Goal: Task Accomplishment & Management: Manage account settings

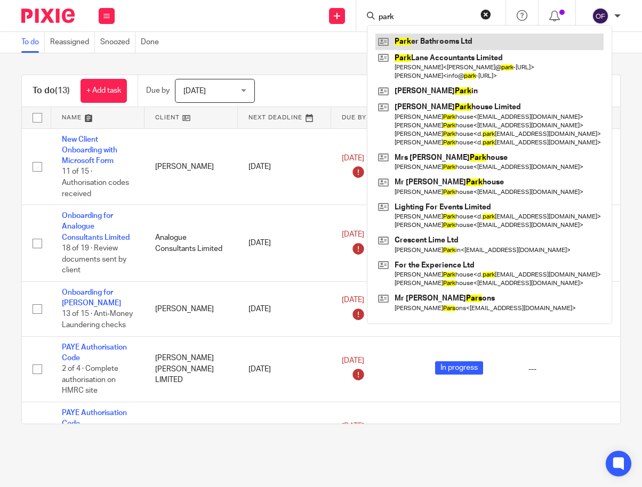
type input "park"
click at [417, 45] on link at bounding box center [489, 42] width 228 height 16
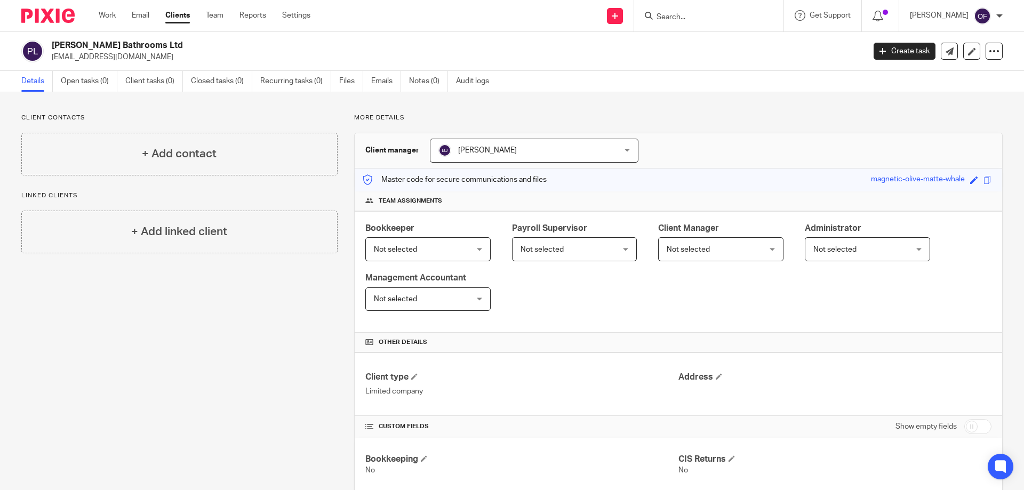
click at [642, 28] on div at bounding box center [708, 15] width 149 height 31
click at [642, 20] on input "Search" at bounding box center [703, 18] width 96 height 10
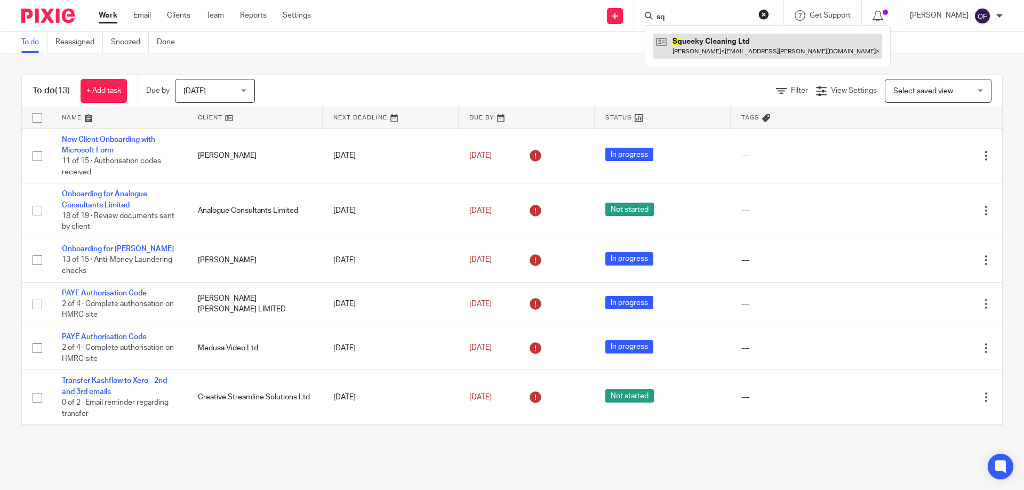
type input "sq"
click at [713, 39] on link at bounding box center [767, 46] width 229 height 25
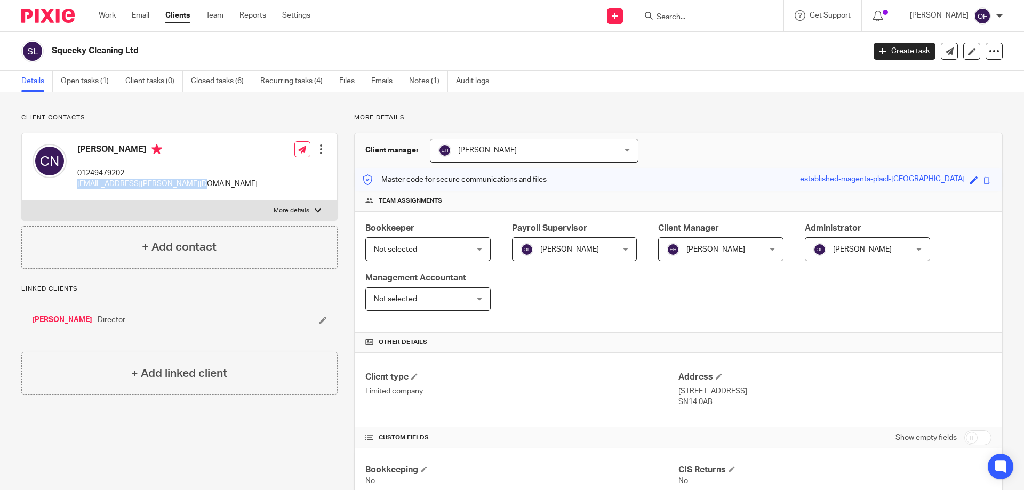
drag, startPoint x: 77, startPoint y: 181, endPoint x: 213, endPoint y: 182, distance: 135.5
click at [213, 182] on div "Claire Nicholas 01249479202 claire.nicholas@dethorpe.co.uk Edit contact Create …" at bounding box center [179, 167] width 315 height 68
copy p "claire.nicholas@dethorpe.co.uk"
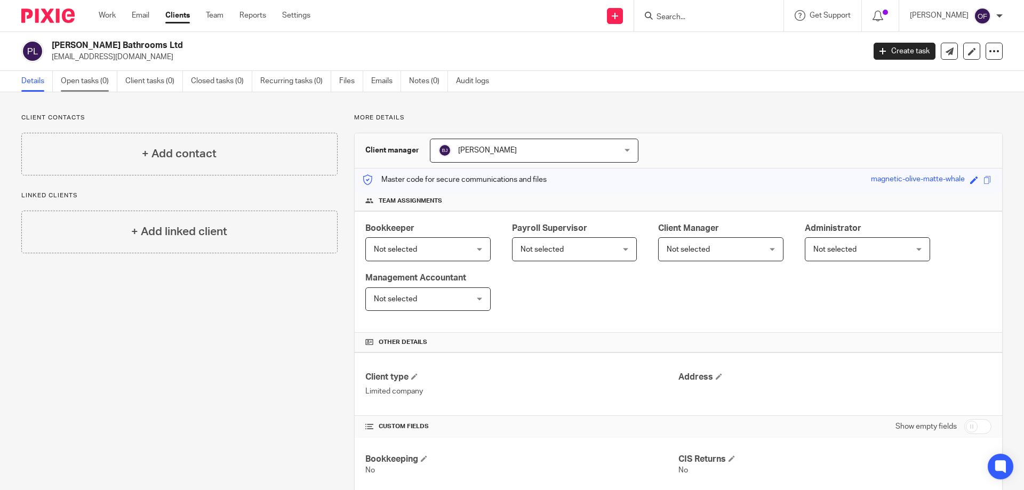
click at [86, 82] on link "Open tasks (0)" at bounding box center [89, 81] width 57 height 21
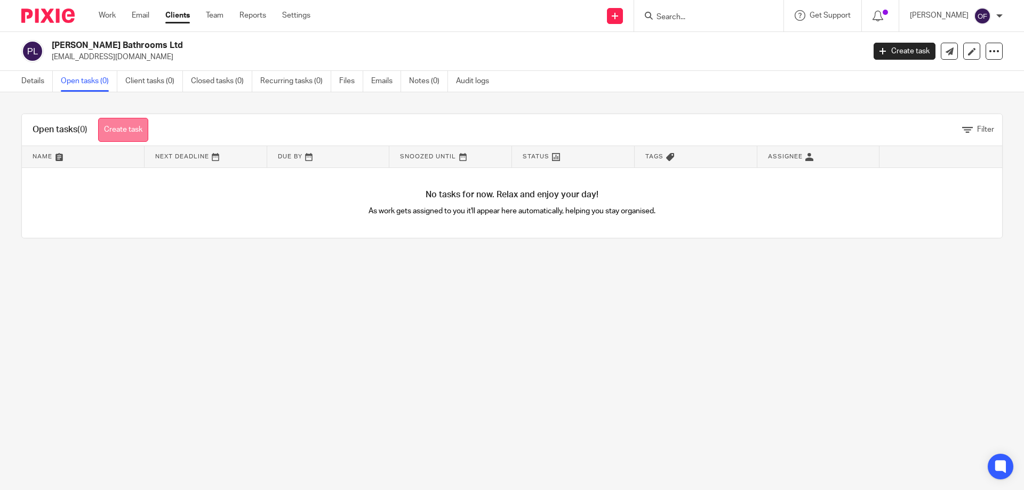
click at [137, 129] on link "Create task" at bounding box center [123, 130] width 50 height 24
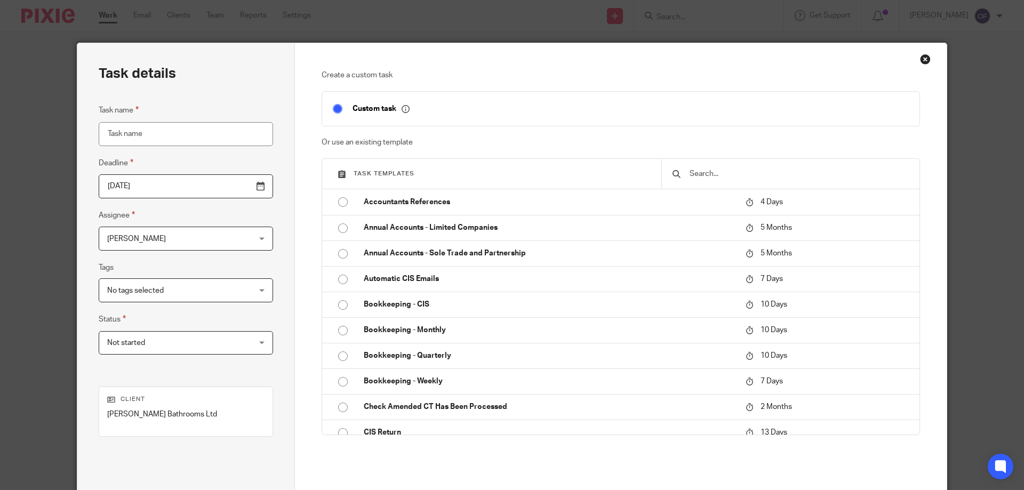
click at [197, 132] on input "Task name" at bounding box center [186, 134] width 174 height 24
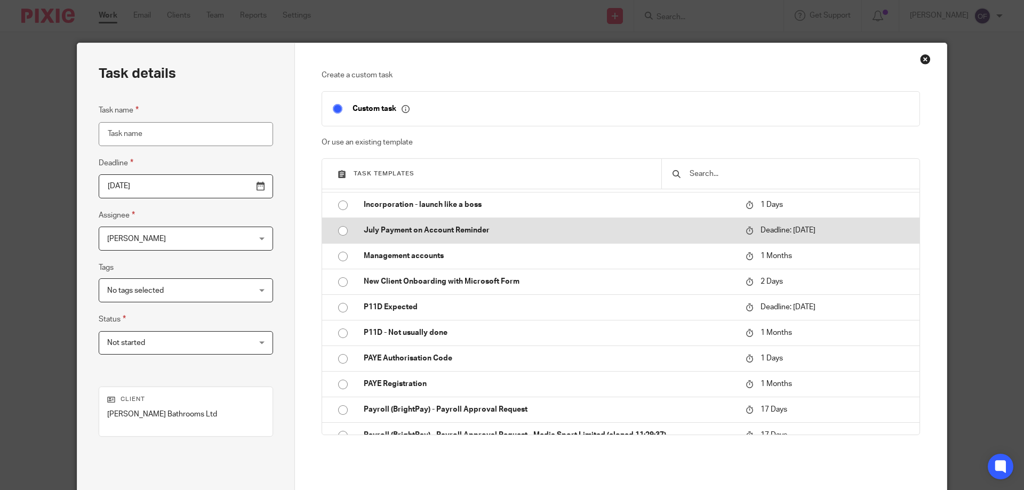
scroll to position [587, 0]
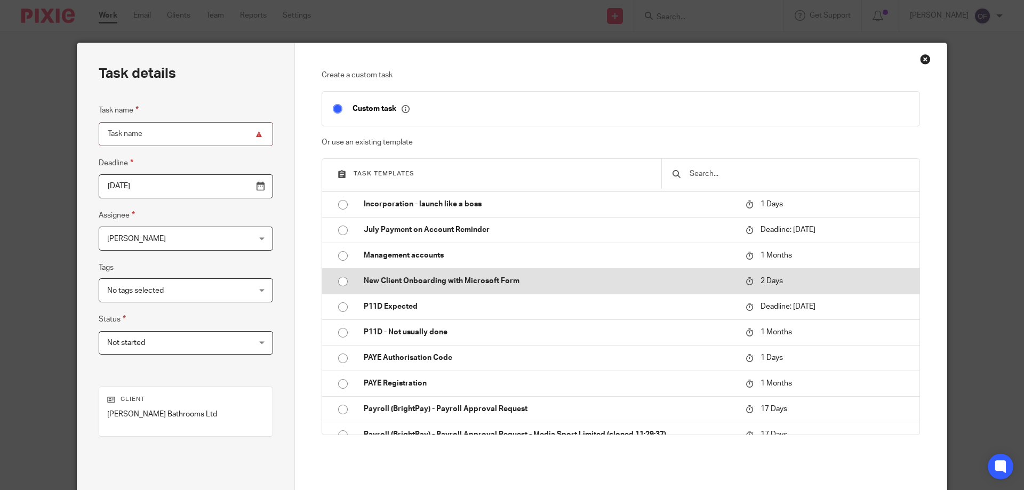
click at [417, 282] on p "New Client Onboarding with Microsoft Form" at bounding box center [549, 281] width 371 height 11
type input "2025-09-28"
type input "New Client Onboarding with Microsoft Form"
checkbox input "false"
radio input "true"
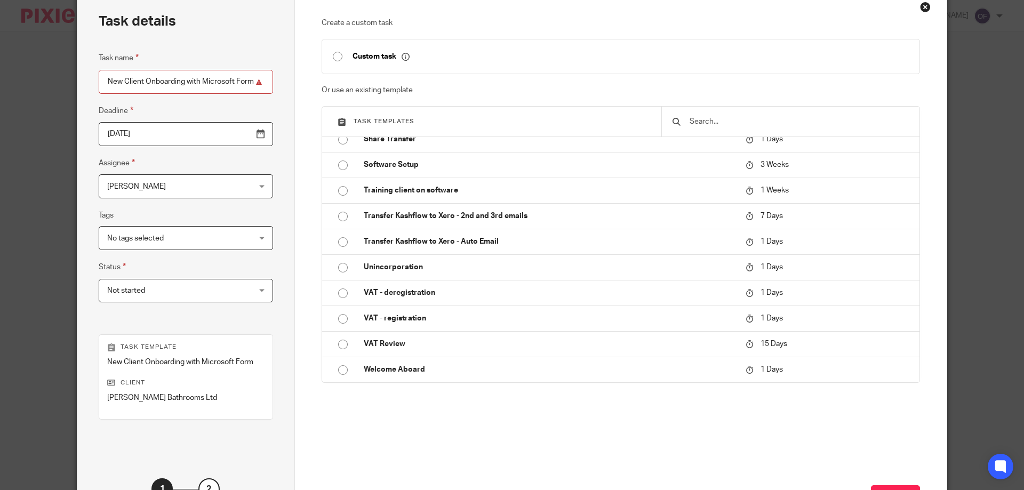
scroll to position [140, 0]
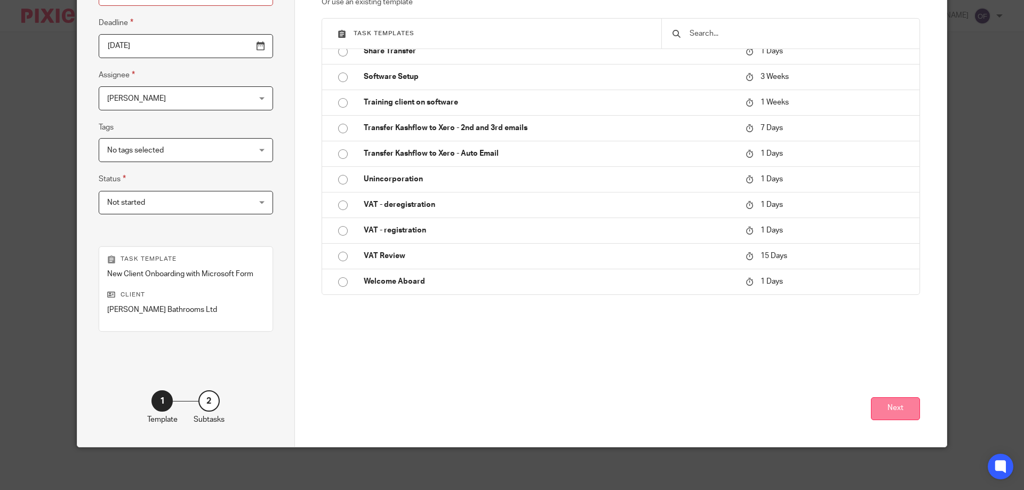
click at [882, 414] on button "Next" at bounding box center [895, 408] width 49 height 23
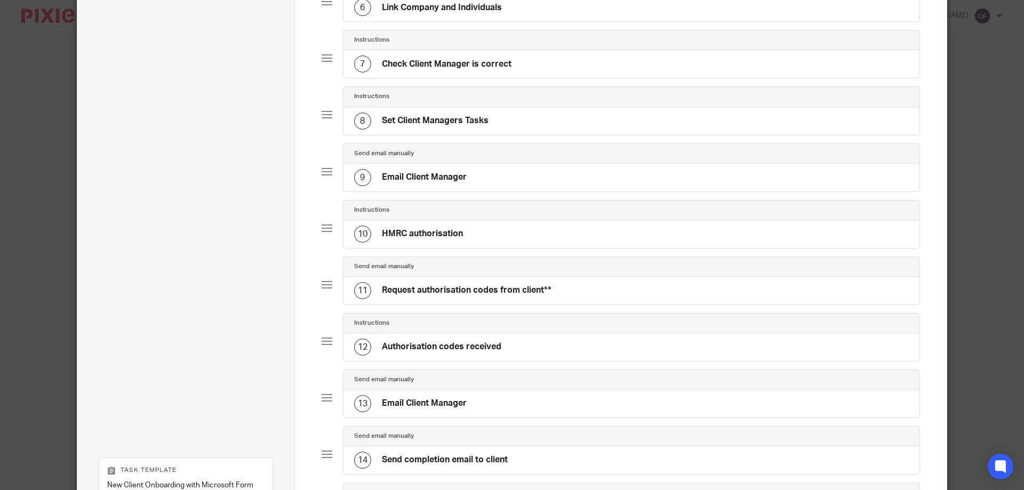
scroll to position [618, 0]
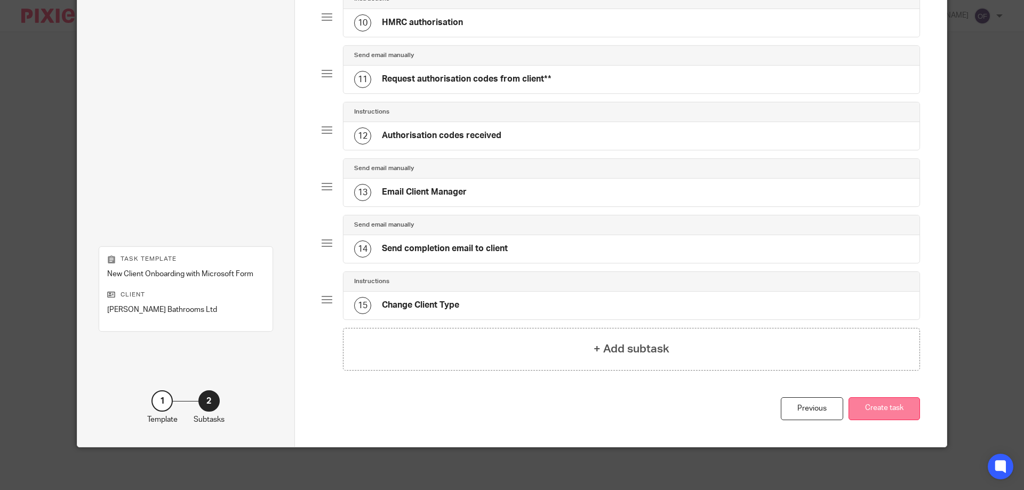
click at [873, 410] on button "Create task" at bounding box center [883, 408] width 71 height 23
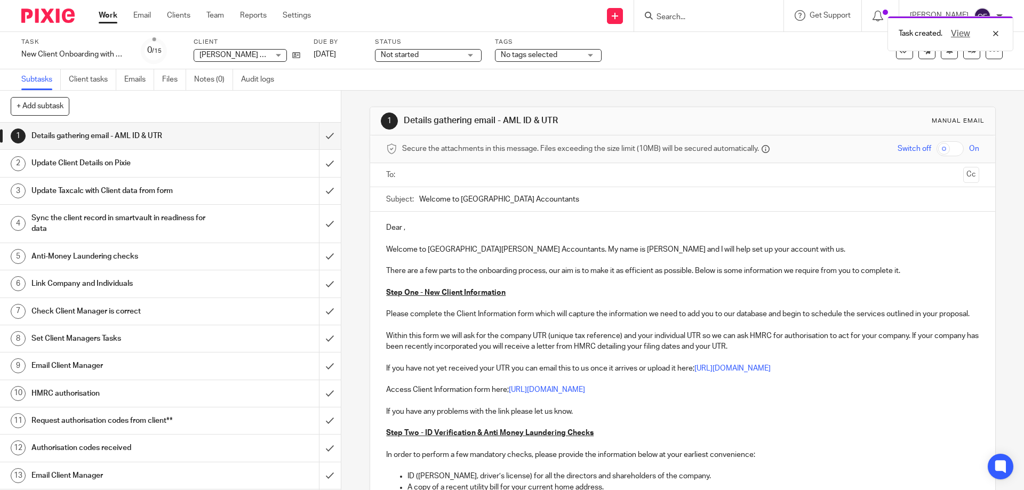
click at [515, 172] on input "text" at bounding box center [682, 175] width 552 height 12
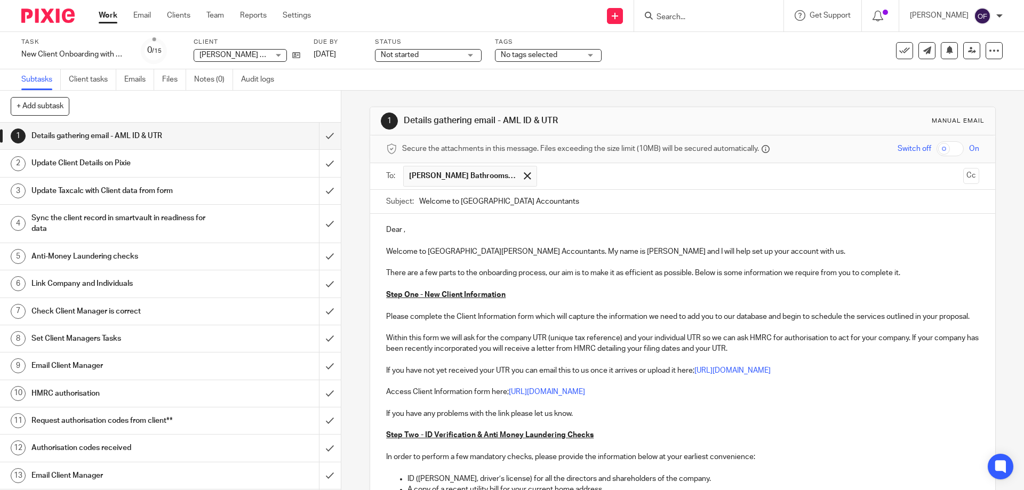
click at [457, 224] on div "Dear , Welcome to [GEOGRAPHIC_DATA][PERSON_NAME] Accountants. My name is [PERSO…" at bounding box center [682, 401] width 624 height 375
click at [424, 231] on p "Dear [PERSON_NAME]," at bounding box center [682, 230] width 592 height 11
click at [476, 223] on div "Dear [PERSON_NAME], Welcome to [GEOGRAPHIC_DATA][PERSON_NAME] Accountants. My n…" at bounding box center [682, 401] width 624 height 375
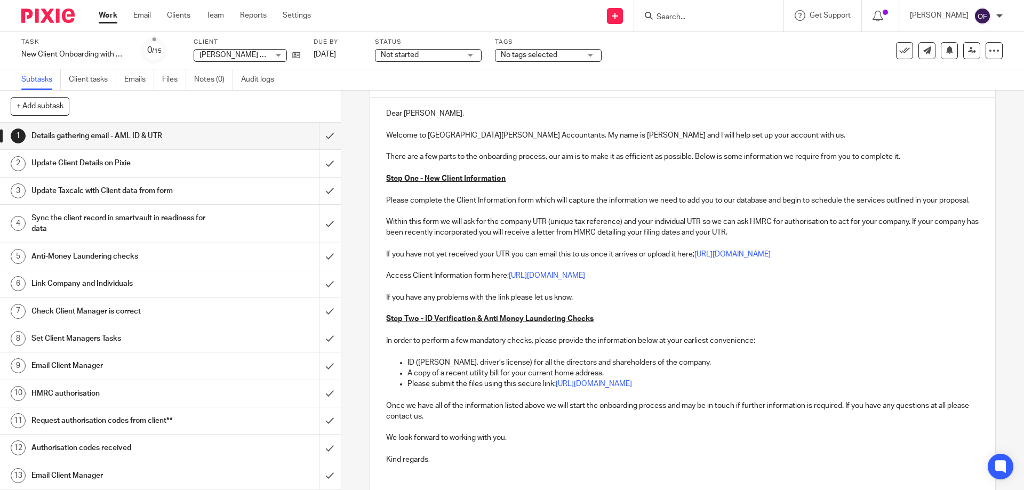
scroll to position [206, 0]
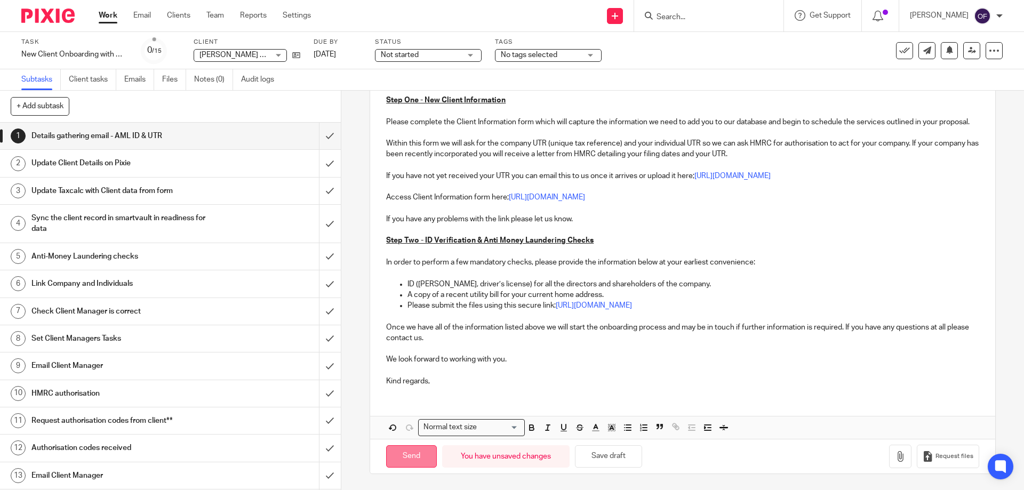
click at [405, 458] on input "Send" at bounding box center [411, 456] width 51 height 23
type input "Sent"
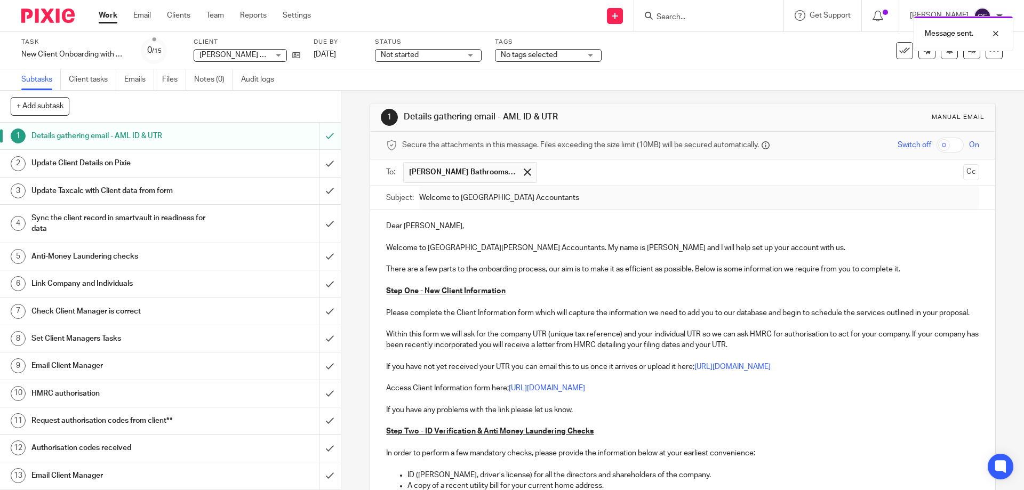
scroll to position [0, 0]
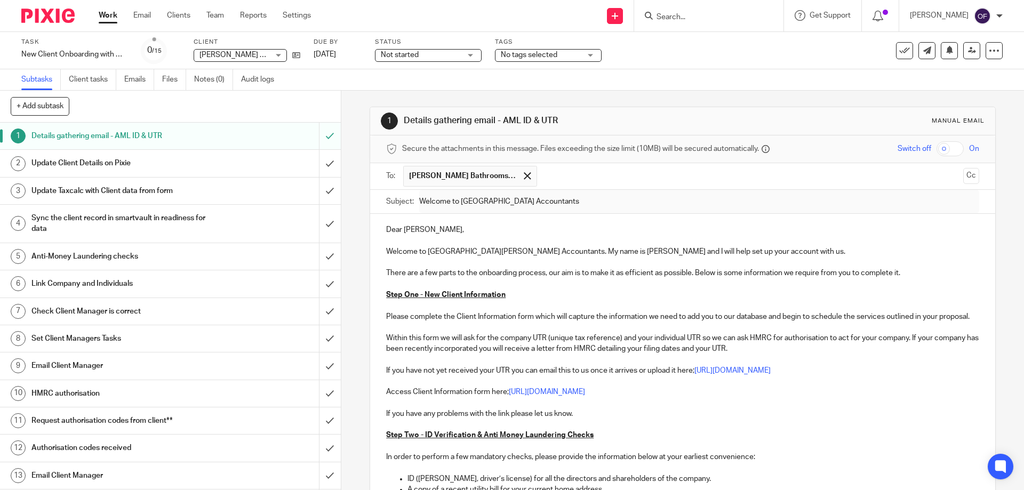
click at [573, 188] on ul "[PERSON_NAME] Bathrooms Ltd" at bounding box center [682, 176] width 559 height 26
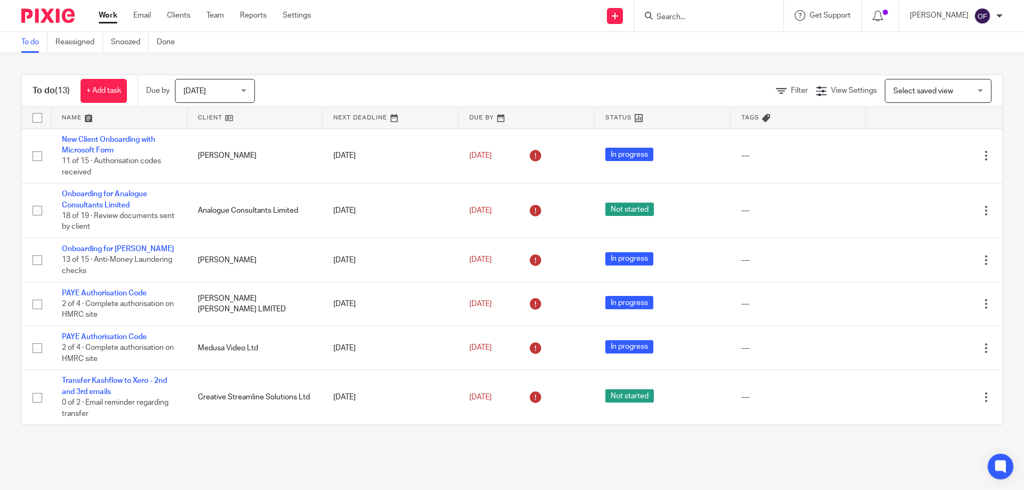
click at [694, 9] on form at bounding box center [712, 15] width 114 height 13
click at [677, 26] on div at bounding box center [708, 15] width 149 height 31
click at [672, 22] on form at bounding box center [712, 15] width 114 height 13
click at [671, 19] on input "Search" at bounding box center [703, 18] width 96 height 10
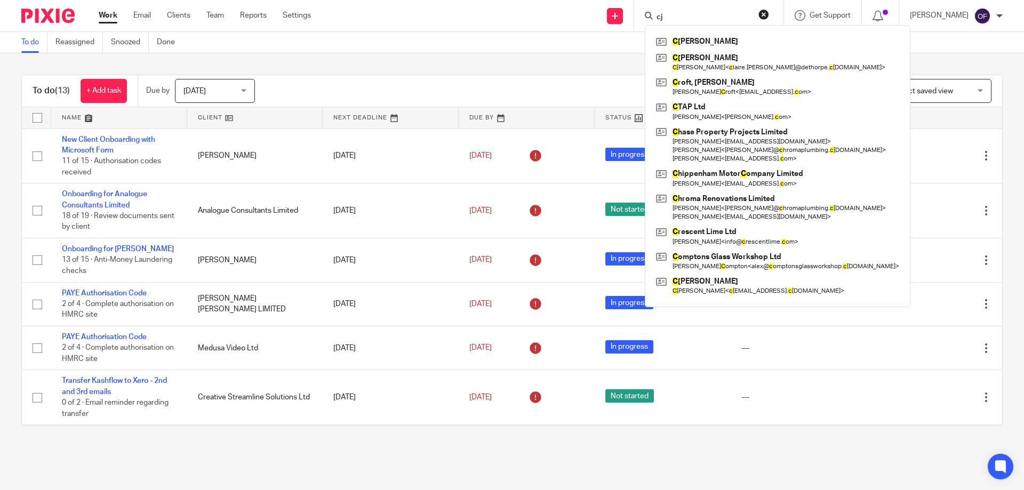
type input "cj"
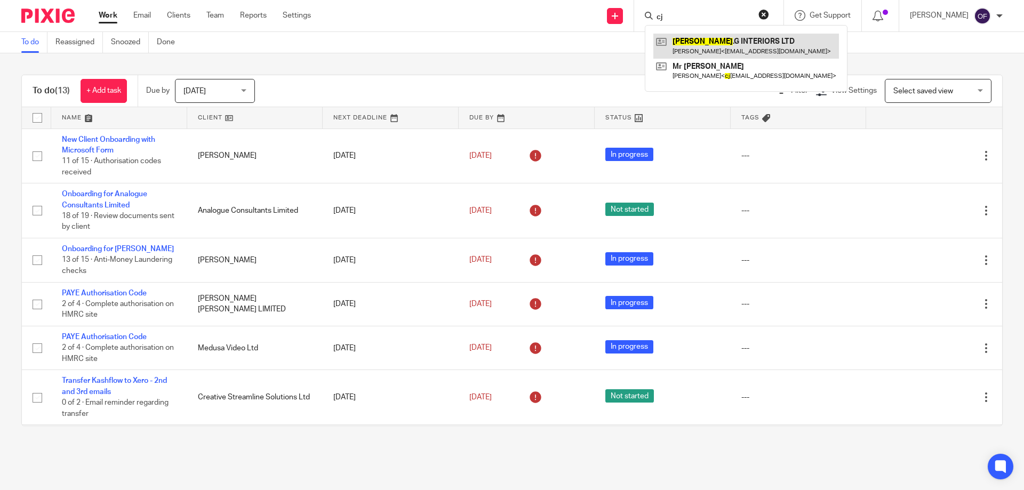
click at [685, 41] on link at bounding box center [746, 46] width 186 height 25
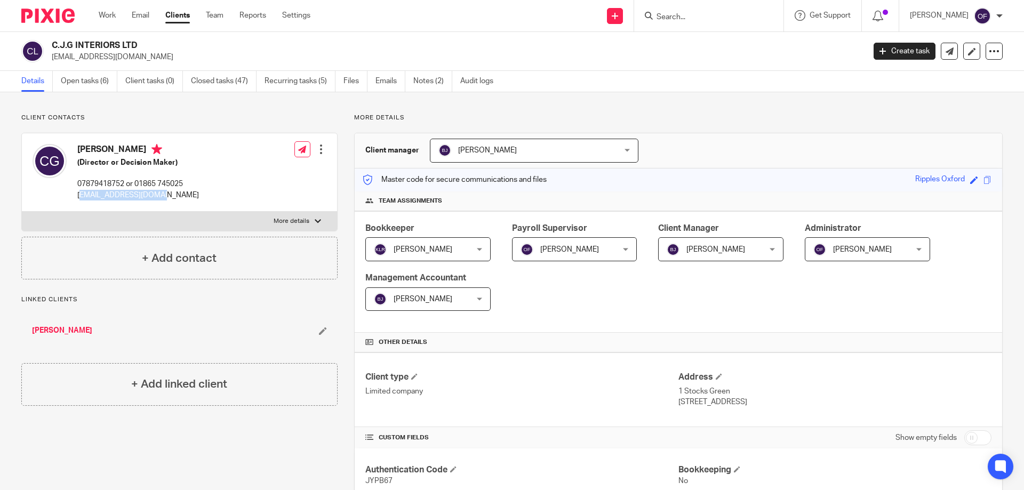
drag, startPoint x: 81, startPoint y: 198, endPoint x: 172, endPoint y: 200, distance: 90.7
click at [172, 200] on p "[EMAIL_ADDRESS][DOMAIN_NAME]" at bounding box center [138, 195] width 122 height 11
click at [170, 200] on p "[EMAIL_ADDRESS][DOMAIN_NAME]" at bounding box center [138, 195] width 122 height 11
drag, startPoint x: 75, startPoint y: 194, endPoint x: 184, endPoint y: 190, distance: 108.8
click at [183, 190] on div "[PERSON_NAME] (Director or Decision Maker) 07879418752 or 01865 745025 [EMAIL_A…" at bounding box center [116, 172] width 166 height 67
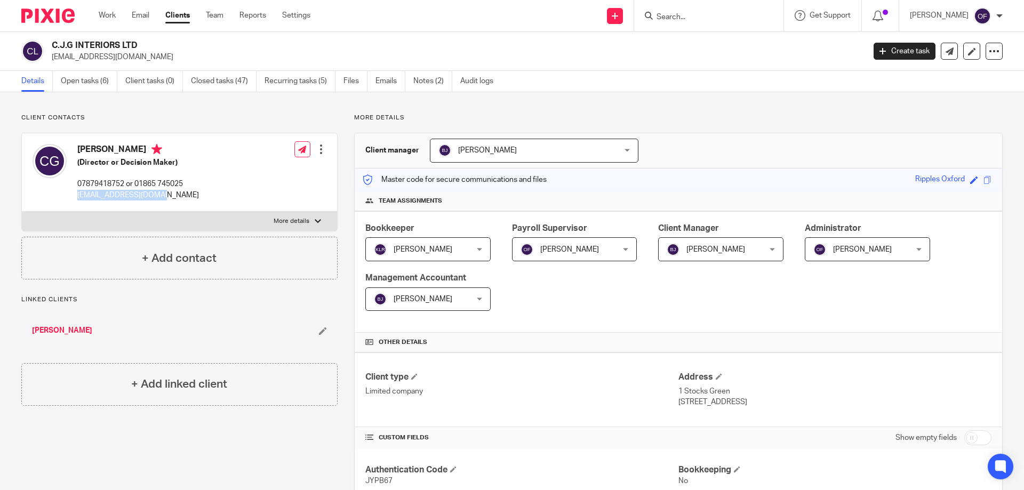
copy p "[EMAIL_ADDRESS][DOMAIN_NAME]"
click at [674, 20] on input "Search" at bounding box center [703, 18] width 96 height 10
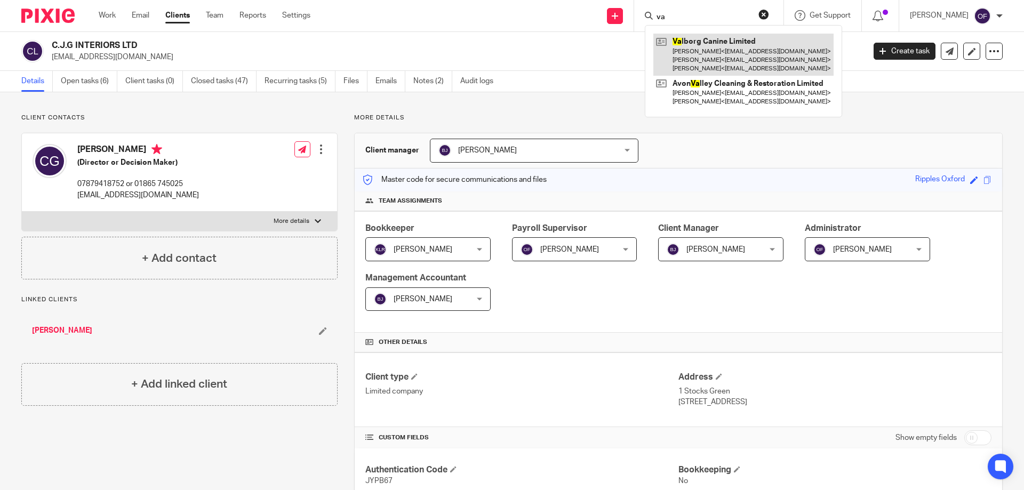
type input "va"
click at [710, 49] on link at bounding box center [743, 55] width 180 height 42
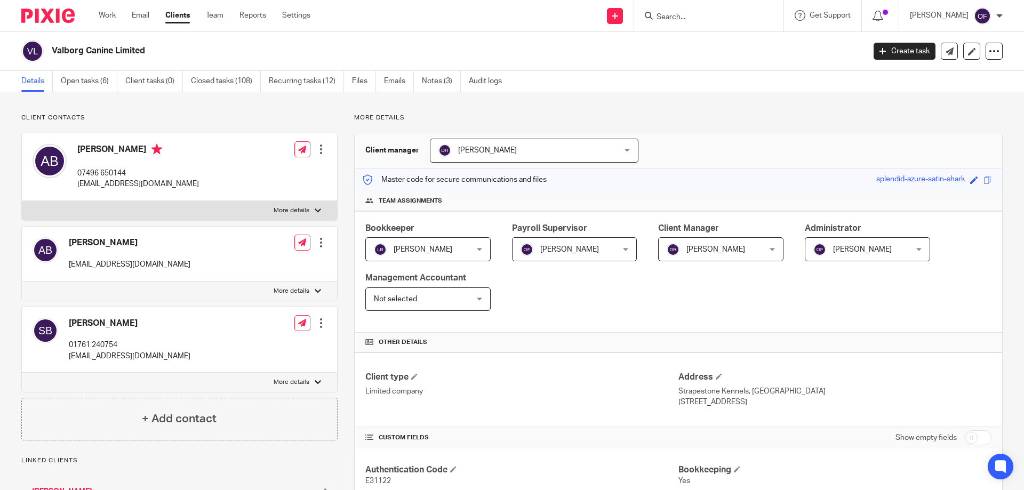
click at [675, 18] on input "Search" at bounding box center [703, 18] width 96 height 10
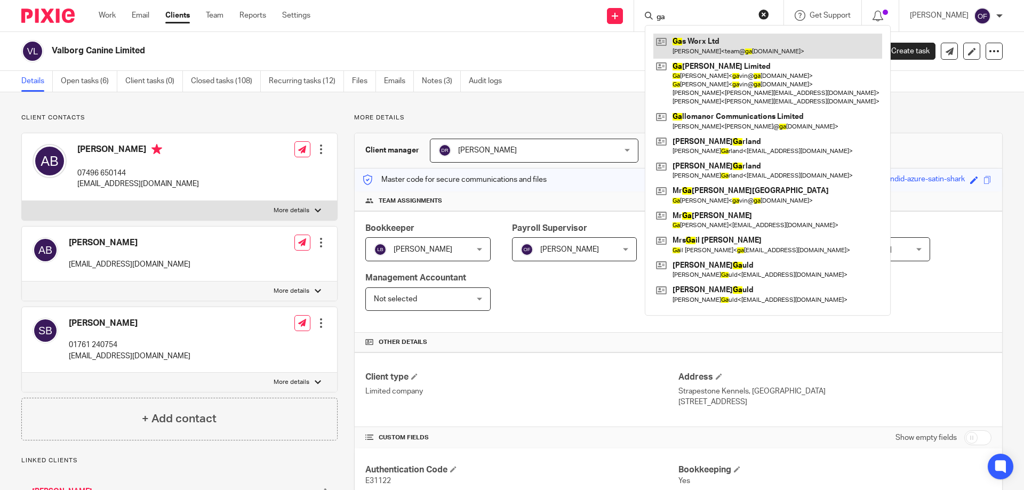
type input "ga"
click at [701, 45] on link at bounding box center [767, 46] width 229 height 25
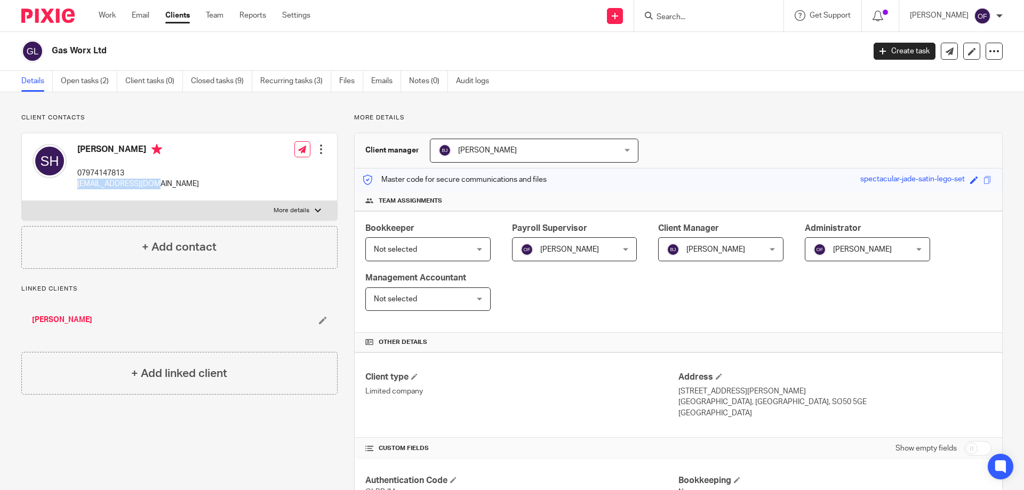
drag, startPoint x: 75, startPoint y: 185, endPoint x: 162, endPoint y: 185, distance: 86.4
click at [162, 185] on div "Stuart Hall 07974147813 team@gas-worx.co.uk Edit contact Create client from con…" at bounding box center [179, 167] width 315 height 68
copy p "team@gas-worx.co.uk"
click at [709, 18] on input "Search" at bounding box center [703, 18] width 96 height 10
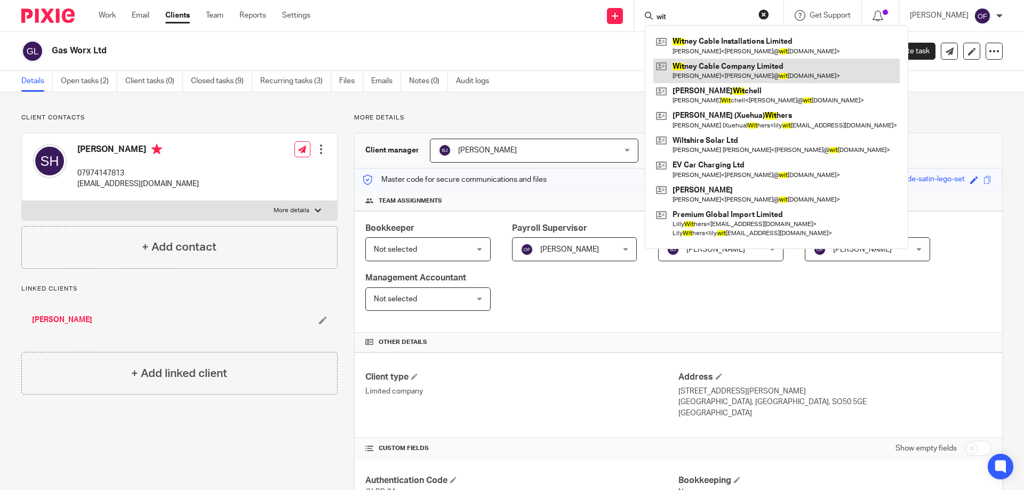
type input "wit"
click at [744, 71] on link at bounding box center [776, 71] width 246 height 25
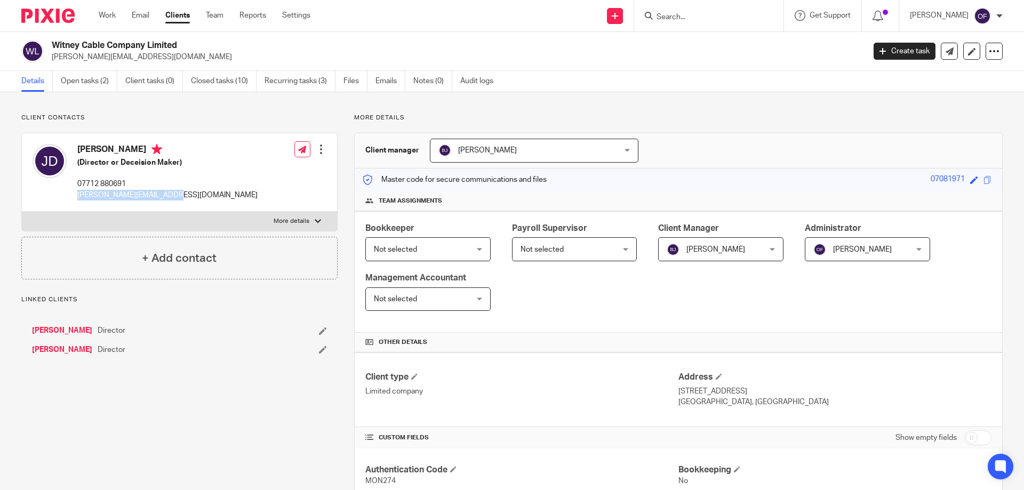
click at [190, 202] on div "Justin Davis (Director or Deceision Maker) 07712 880691 justin@witneycable.co.u…" at bounding box center [179, 172] width 315 height 78
click at [688, 18] on input "Search" at bounding box center [703, 18] width 96 height 10
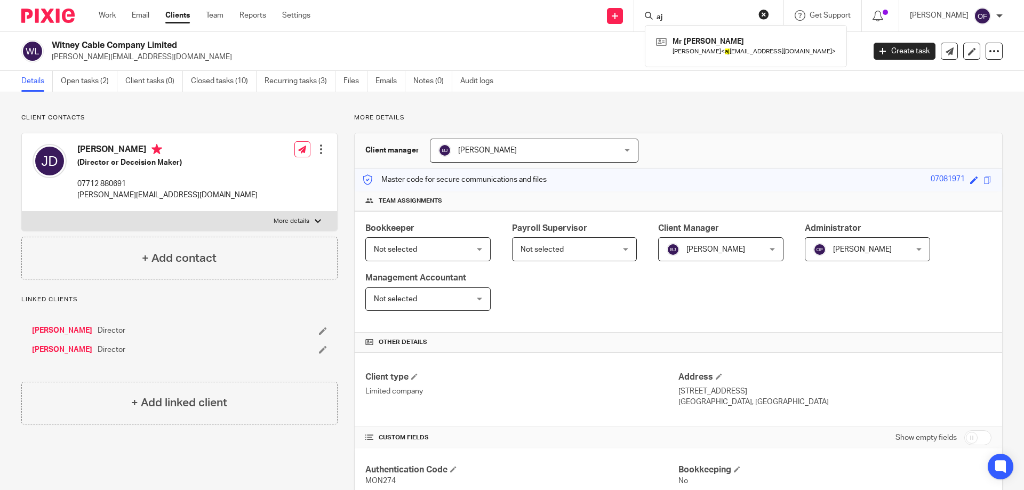
type input "a"
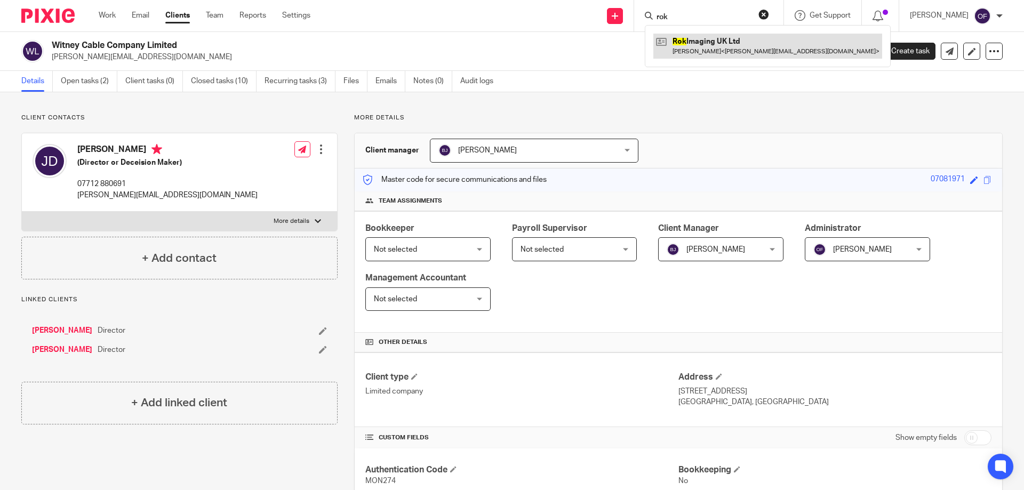
type input "rok"
click at [700, 48] on link at bounding box center [767, 46] width 229 height 25
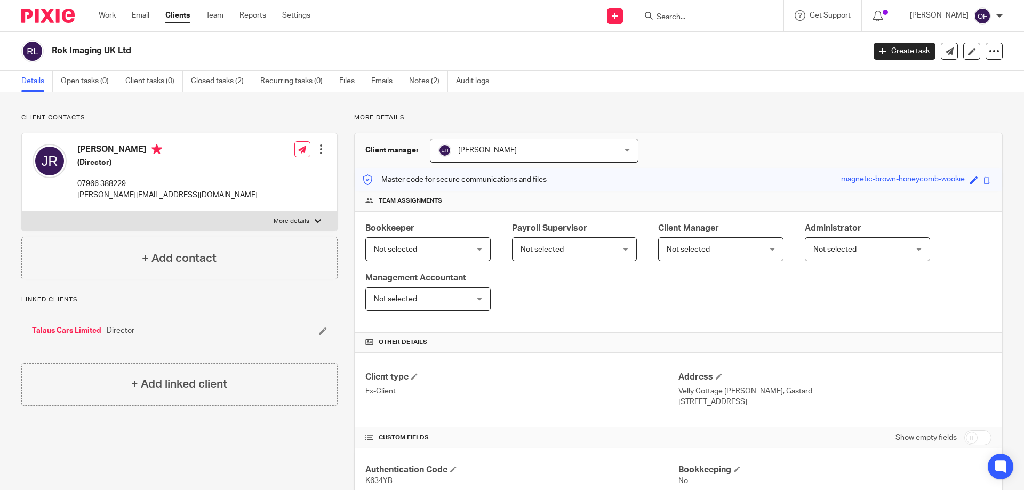
click at [680, 17] on input "Search" at bounding box center [703, 18] width 96 height 10
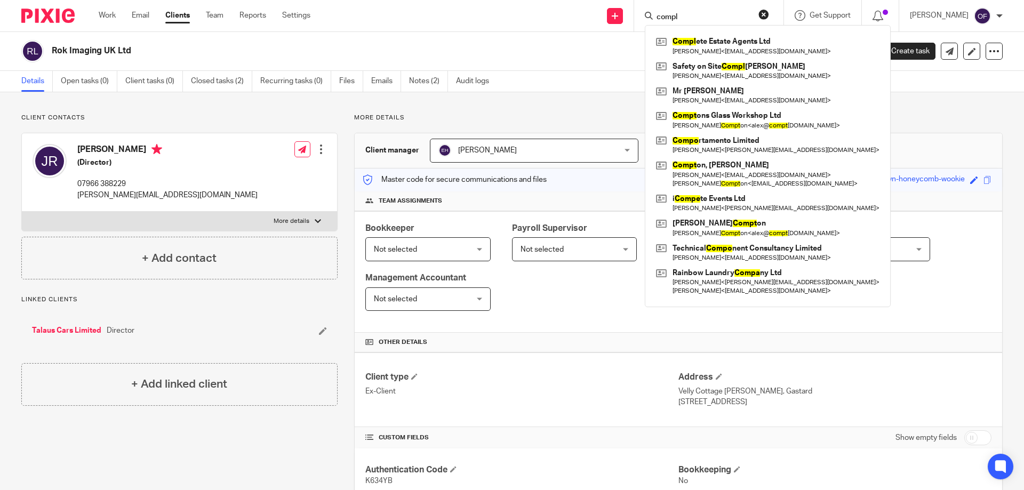
type input "compl"
click at [763, 12] on button "reset" at bounding box center [763, 14] width 11 height 11
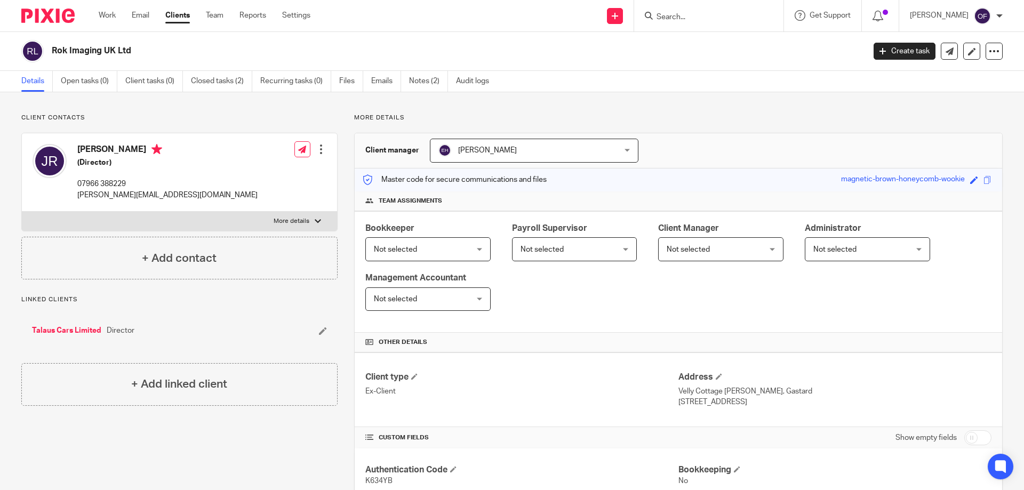
click at [725, 15] on input "Search" at bounding box center [703, 18] width 96 height 10
click at [701, 11] on form "god" at bounding box center [712, 15] width 114 height 13
click at [699, 15] on input "god" at bounding box center [703, 18] width 96 height 10
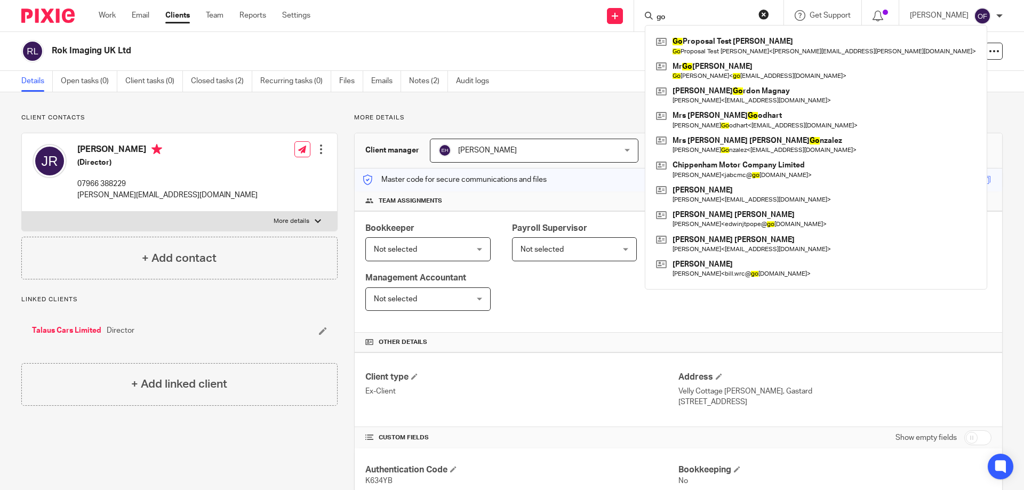
type input "g"
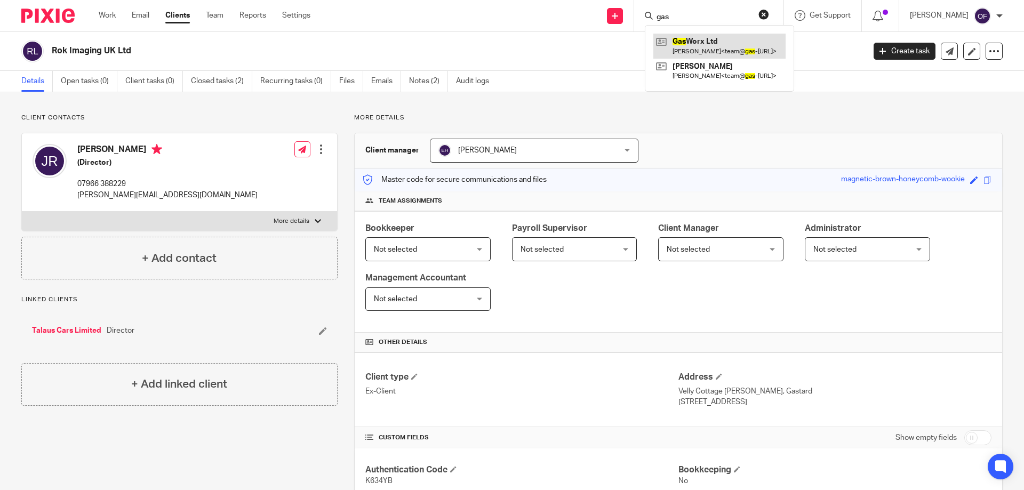
type input "gas"
click at [703, 40] on link at bounding box center [719, 46] width 132 height 25
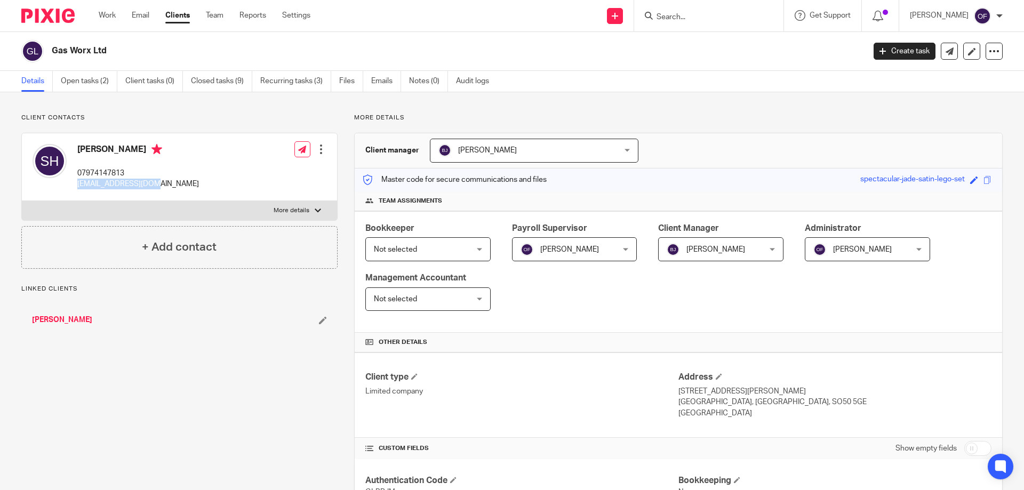
click at [190, 198] on div "[PERSON_NAME] 07974147813 [EMAIL_ADDRESS][DOMAIN_NAME] Edit contact Create clie…" at bounding box center [179, 167] width 315 height 68
click at [989, 49] on icon at bounding box center [994, 51] width 11 height 11
click at [950, 77] on link "Update from Companies House" at bounding box center [928, 77] width 118 height 15
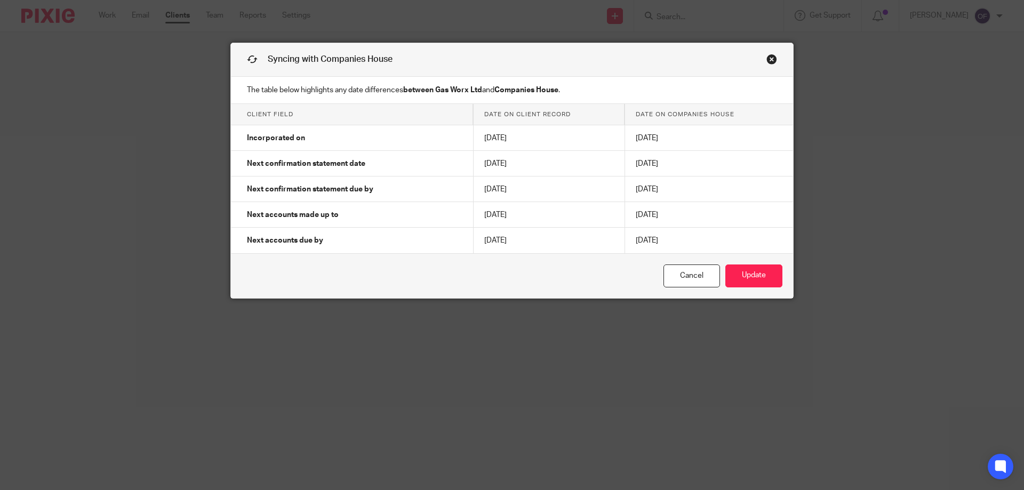
click at [768, 59] on link "Close this dialog window" at bounding box center [771, 61] width 11 height 14
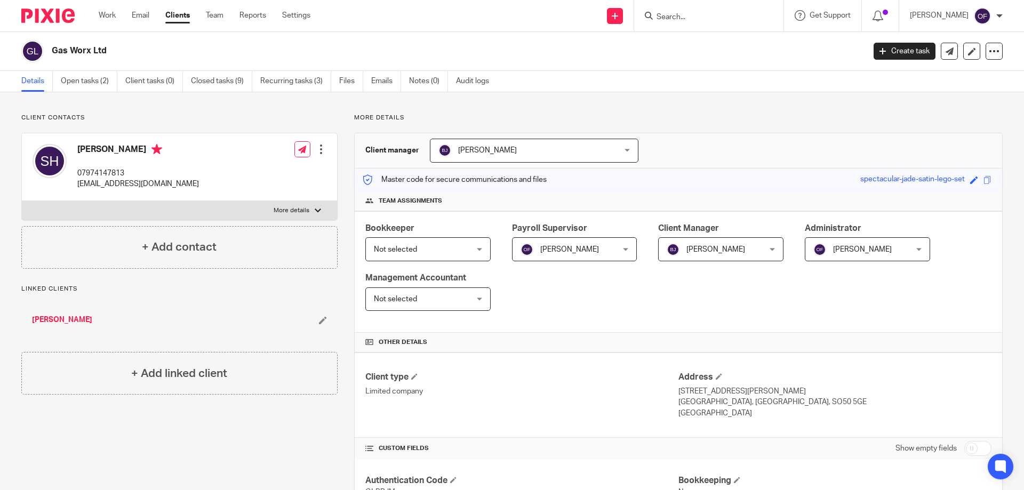
click at [704, 16] on input "Search" at bounding box center [703, 18] width 96 height 10
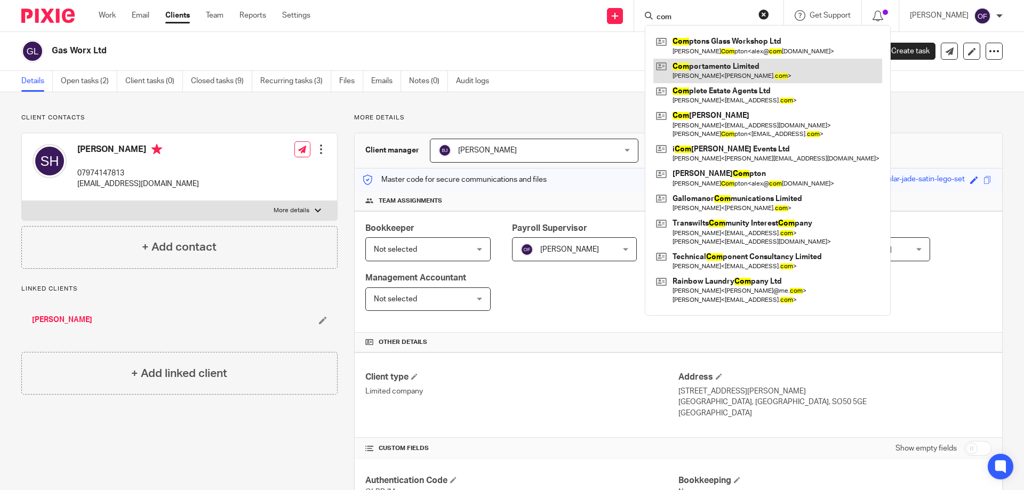
type input "com"
click at [733, 71] on link at bounding box center [767, 71] width 229 height 25
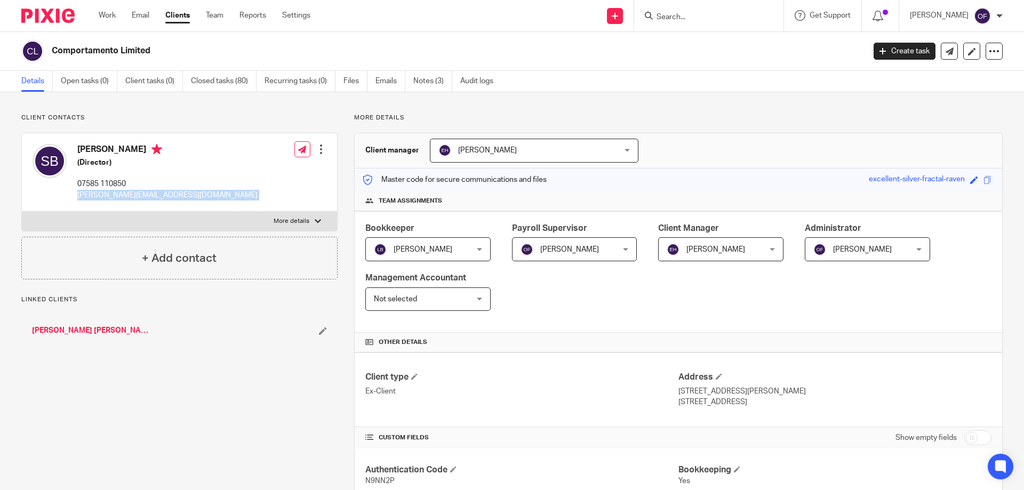
click at [227, 212] on div "[PERSON_NAME] (Director) 07585 110850 [PERSON_NAME][EMAIL_ADDRESS][DOMAIN_NAME]…" at bounding box center [179, 182] width 316 height 99
click at [655, 18] on input "Search" at bounding box center [703, 18] width 96 height 10
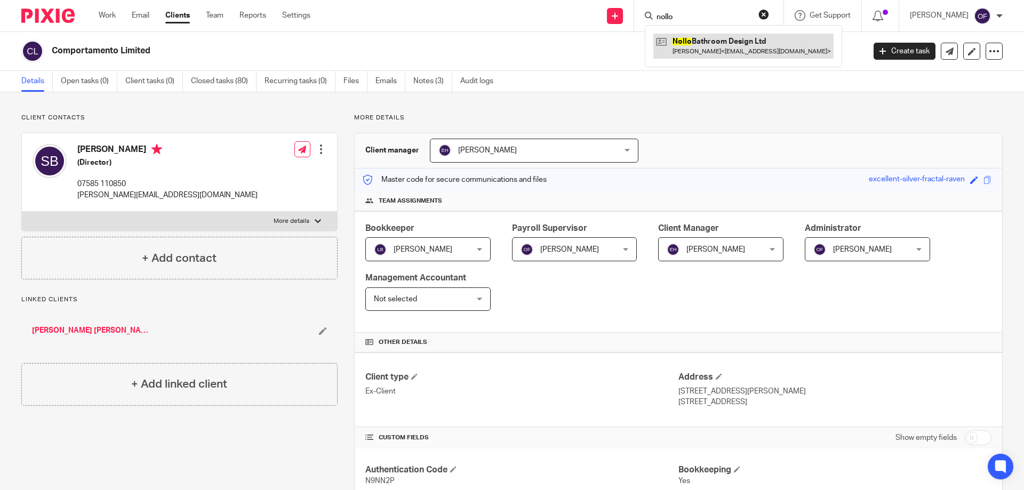
type input "nollo"
click at [685, 40] on link at bounding box center [743, 46] width 180 height 25
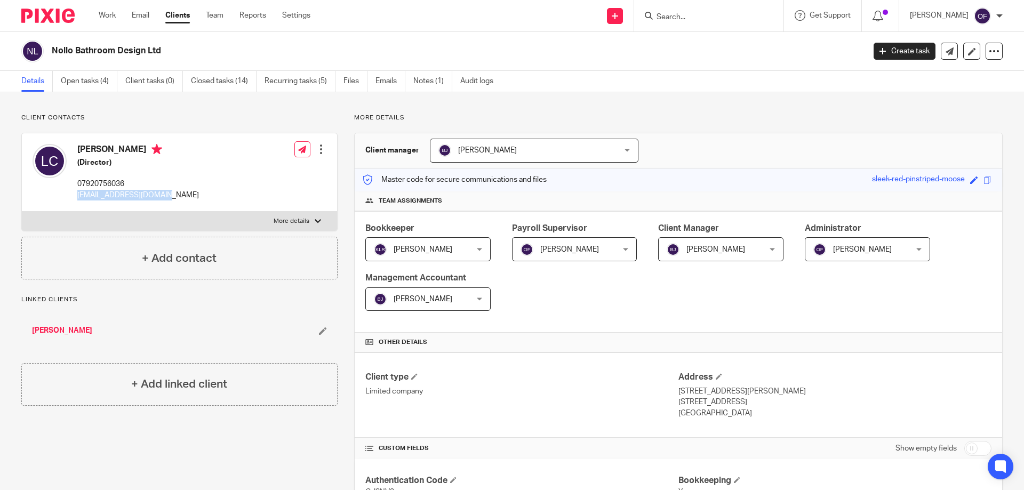
drag, startPoint x: 78, startPoint y: 196, endPoint x: 212, endPoint y: 199, distance: 133.9
click at [212, 199] on div "[PERSON_NAME] (Director) 07920756036 [EMAIL_ADDRESS][DOMAIN_NAME] Edit contact …" at bounding box center [179, 172] width 315 height 78
copy p "[EMAIL_ADDRESS][DOMAIN_NAME]"
drag, startPoint x: 671, startPoint y: 18, endPoint x: 670, endPoint y: 12, distance: 6.5
click at [670, 14] on input "Search" at bounding box center [703, 18] width 96 height 10
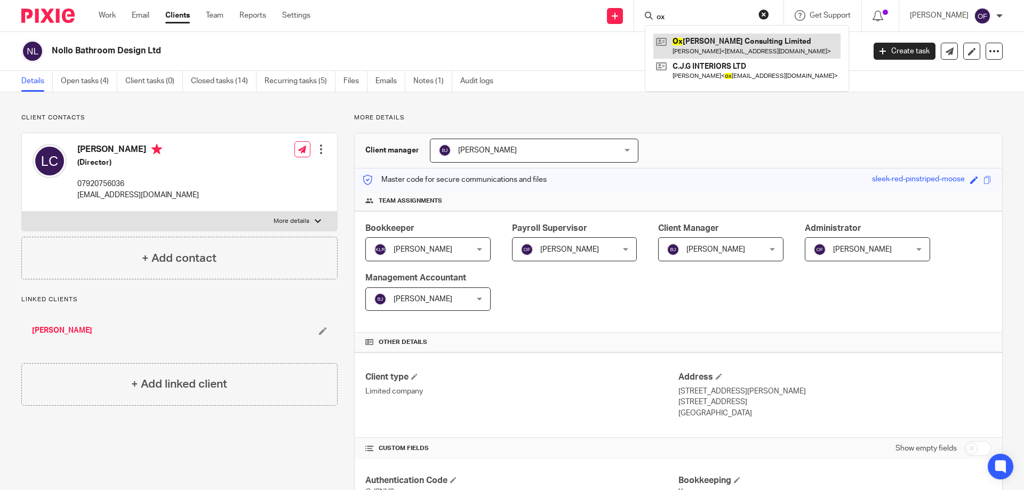
type input "ox"
click at [714, 40] on link at bounding box center [746, 46] width 187 height 25
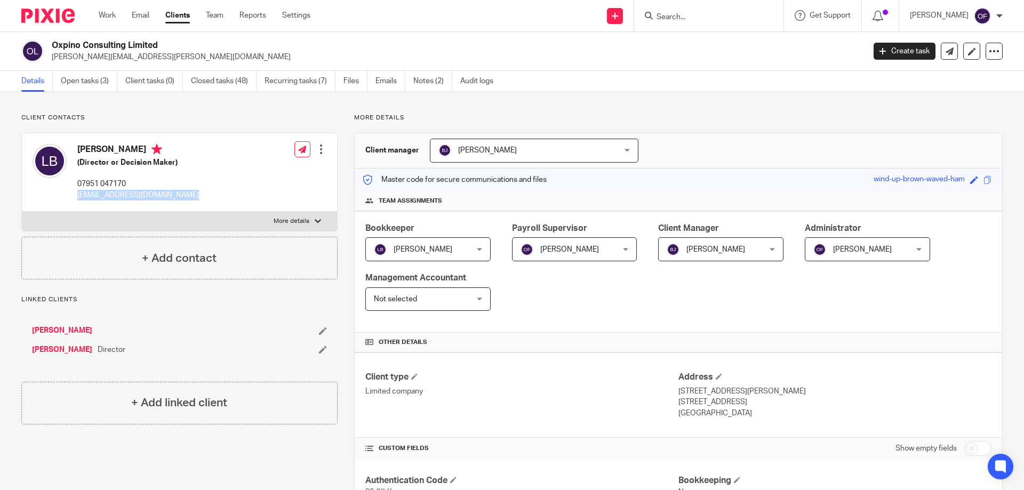
drag, startPoint x: 75, startPoint y: 199, endPoint x: 241, endPoint y: 199, distance: 165.8
click at [241, 199] on div "[PERSON_NAME] (Director or Decision Maker) 07951 047170 [EMAIL_ADDRESS][DOMAIN_…" at bounding box center [179, 172] width 315 height 78
copy div "[EMAIL_ADDRESS][DOMAIN_NAME]"
click at [671, 11] on form at bounding box center [712, 15] width 114 height 13
click at [733, 19] on input "Search" at bounding box center [703, 18] width 96 height 10
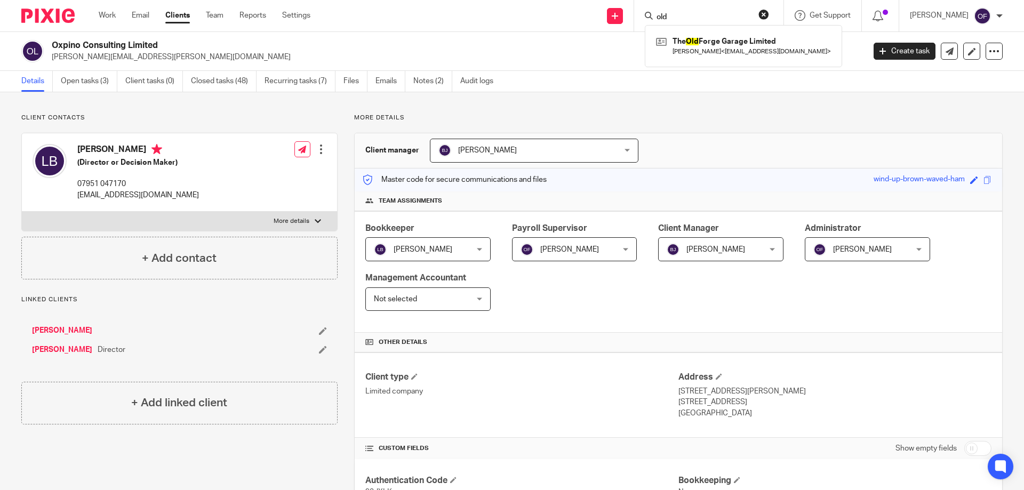
type input "oldl"
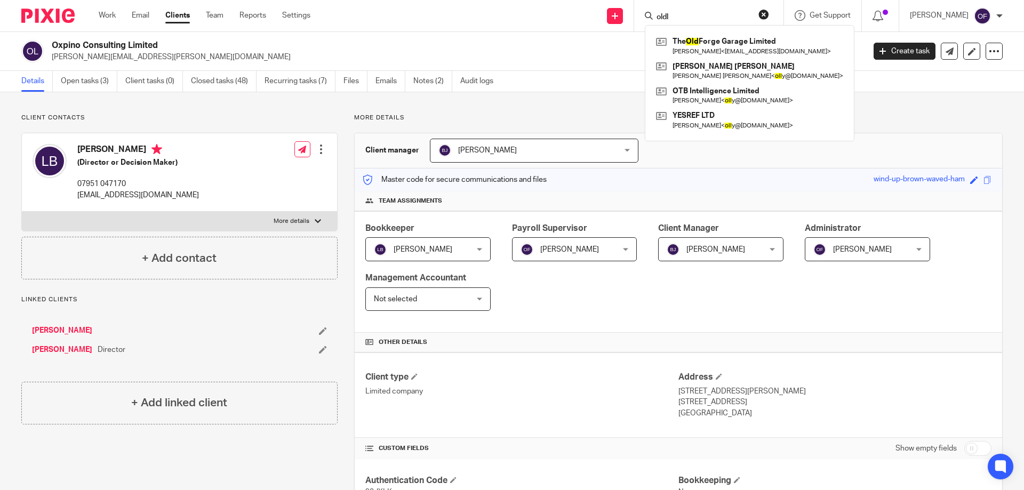
click at [708, 19] on input "oldl" at bounding box center [703, 18] width 96 height 10
drag, startPoint x: 691, startPoint y: 20, endPoint x: 626, endPoint y: 15, distance: 65.2
click at [626, 15] on div "Send new email Create task Add client oldl The Old Forge Garage Limited Rachel …" at bounding box center [675, 15] width 698 height 31
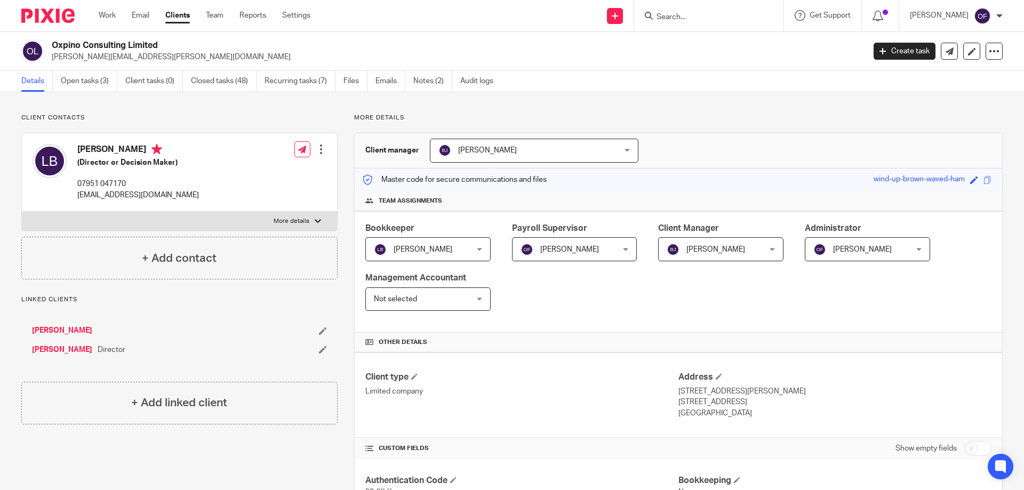
click at [679, 26] on div at bounding box center [708, 15] width 149 height 31
click at [681, 13] on input "Search" at bounding box center [703, 18] width 96 height 10
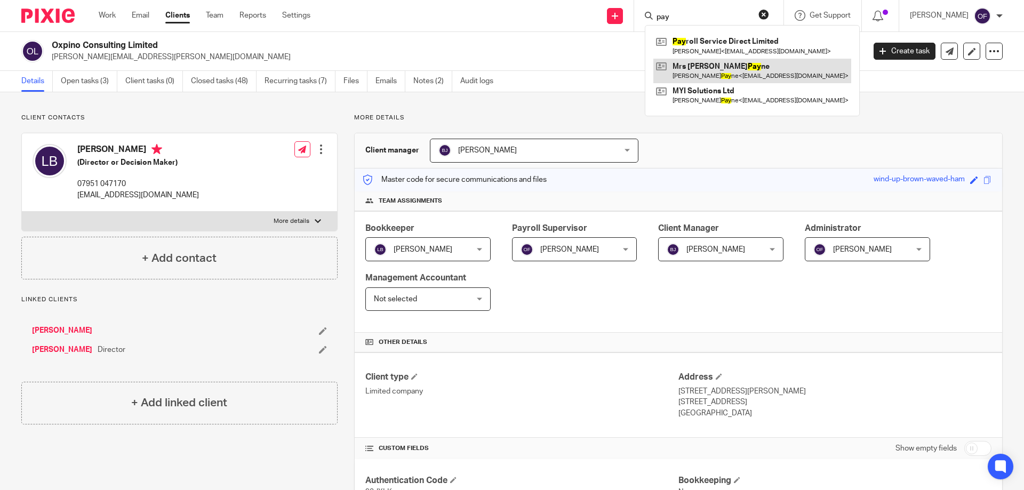
type input "pay"
click at [758, 13] on button "reset" at bounding box center [763, 14] width 11 height 11
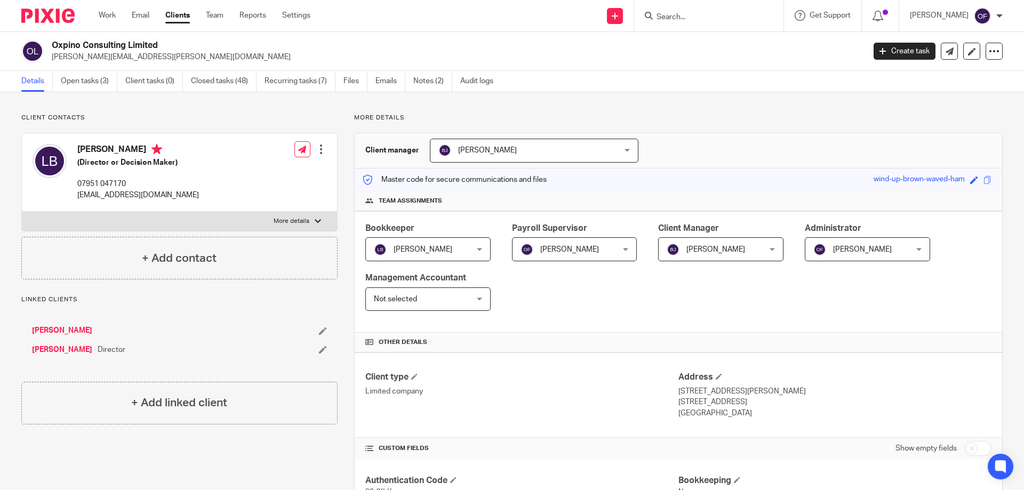
click at [720, 15] on input "Search" at bounding box center [703, 18] width 96 height 10
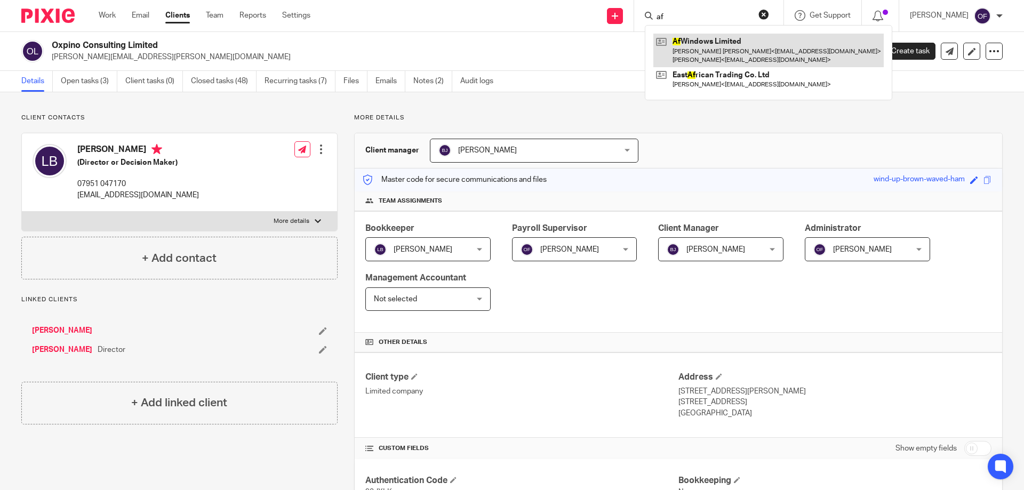
type input "af"
click at [700, 45] on link at bounding box center [768, 50] width 230 height 33
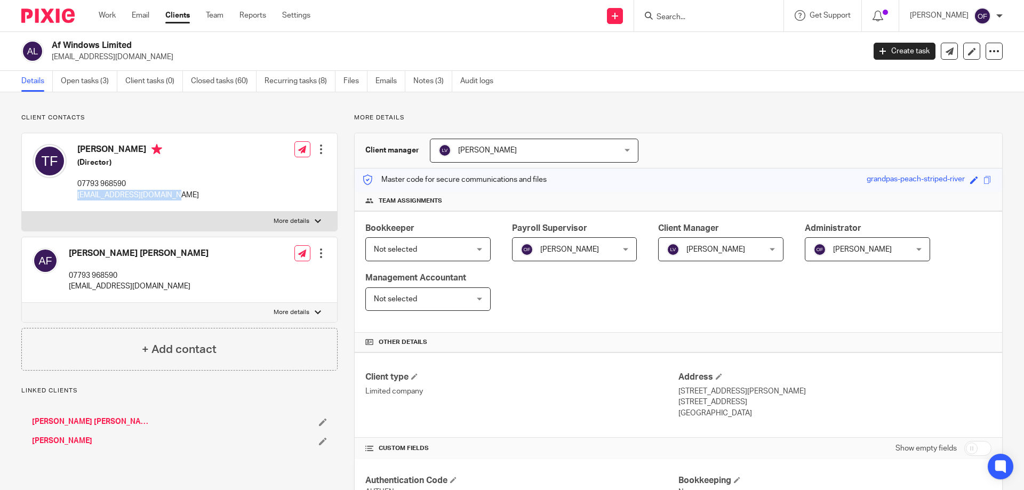
click at [209, 199] on div "[PERSON_NAME] (Director) 07793 968590 [EMAIL_ADDRESS][DOMAIN_NAME] Edit contact…" at bounding box center [179, 172] width 315 height 78
click at [674, 12] on form at bounding box center [712, 15] width 114 height 13
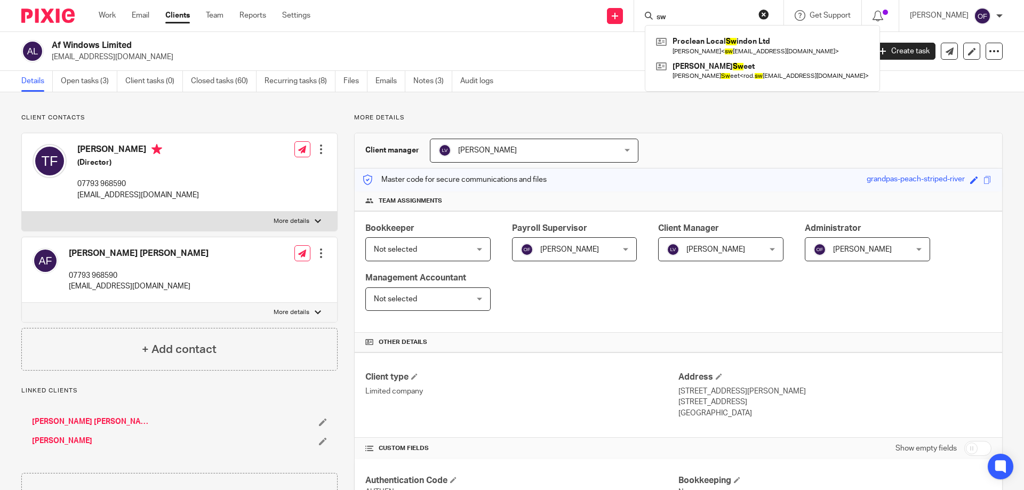
type input "s"
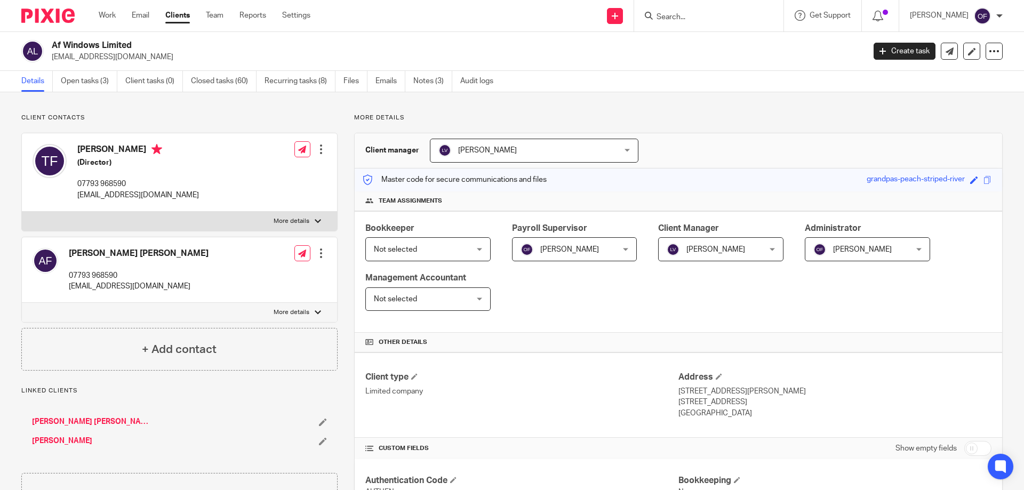
click at [663, 11] on form at bounding box center [712, 15] width 114 height 13
click at [658, 14] on input "Search" at bounding box center [703, 18] width 96 height 10
type input "walkers"
click button "submit" at bounding box center [0, 0] width 0 height 0
